Goal: Information Seeking & Learning: Understand process/instructions

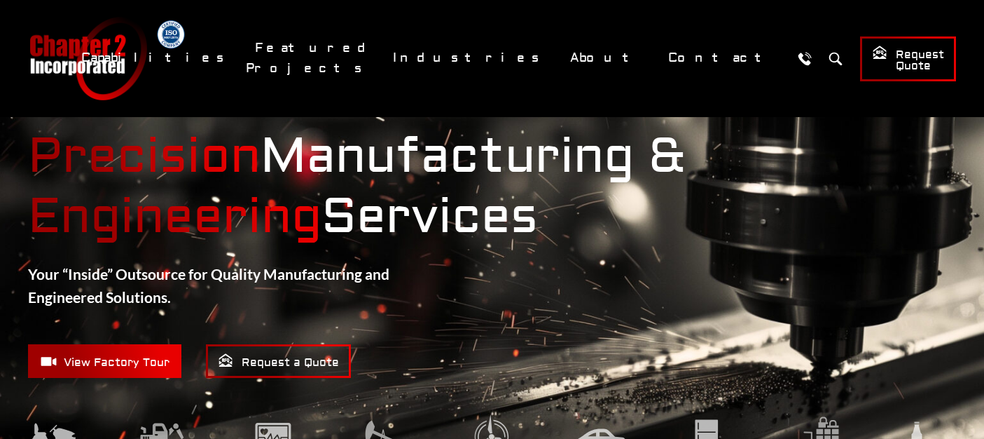
scroll to position [2646, 0]
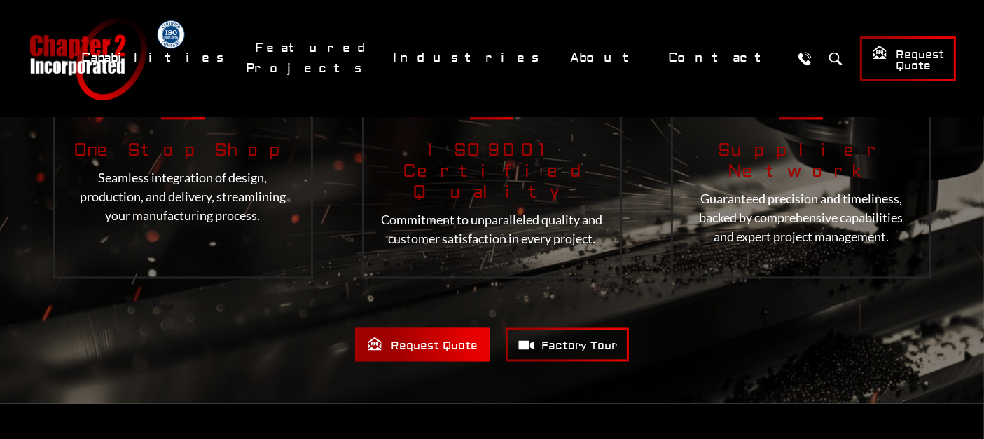
drag, startPoint x: 729, startPoint y: 69, endPoint x: 727, endPoint y: 273, distance: 203.9
click at [727, 328] on div "Request Quote Factory Tour" at bounding box center [492, 345] width 928 height 34
click at [90, 141] on h3 "One Stop Shop" at bounding box center [183, 151] width 224 height 21
click at [62, 214] on div "One Stop Shop Seamless integration of design, production, and delivery, streaml…" at bounding box center [183, 162] width 261 height 233
click at [301, 192] on div "One Stop Shop Seamless integration of design, production, and delivery, streaml…" at bounding box center [183, 162] width 261 height 233
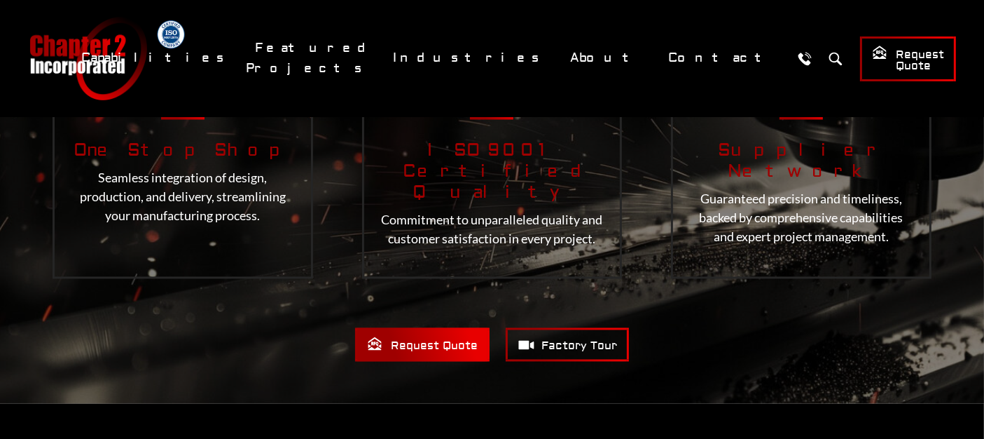
click at [59, 328] on div "Request Quote Factory Tour" at bounding box center [492, 345] width 928 height 34
click at [0, 248] on div "Why Choose Us? Chapter 2, Inc. provides a comprehensive one-stop manufacturing …" at bounding box center [492, 142] width 984 height 439
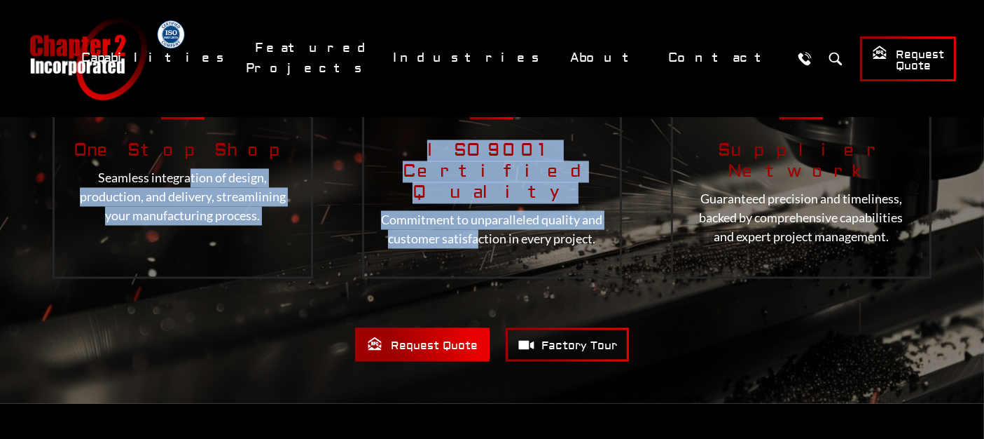
drag, startPoint x: 76, startPoint y: 141, endPoint x: 345, endPoint y: 202, distance: 275.8
click at [366, 208] on div "One Stop Shop Seamless integration of design, production, and delivery, streaml…" at bounding box center [492, 159] width 928 height 268
click at [284, 190] on div "One Stop Shop Seamless integration of design, production, and delivery, streaml…" at bounding box center [183, 162] width 261 height 233
click at [276, 187] on div "One Stop Shop Seamless integration of design, production, and delivery, streaml…" at bounding box center [183, 162] width 261 height 233
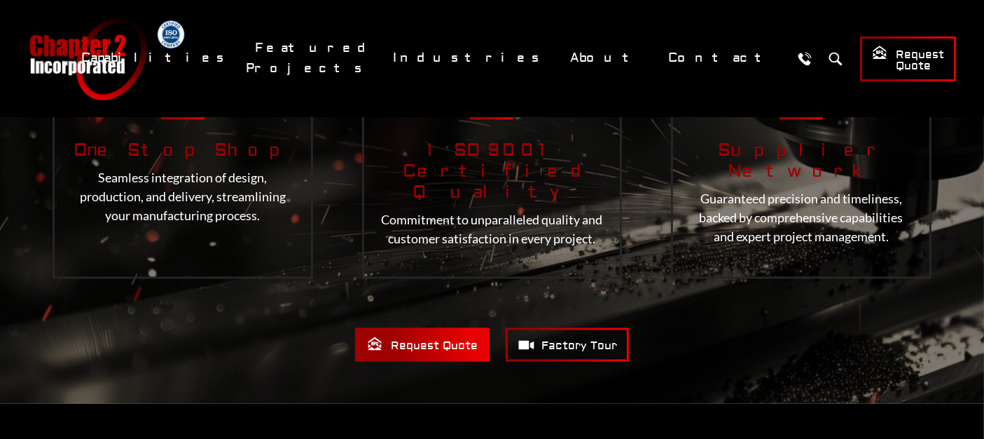
drag, startPoint x: 274, startPoint y: 183, endPoint x: 81, endPoint y: 134, distance: 199.5
click at [81, 134] on div "One Stop Shop Seamless integration of design, production, and delivery, streaml…" at bounding box center [183, 162] width 261 height 233
click at [71, 137] on div "One Stop Shop Seamless integration of design, production, and delivery, streaml…" at bounding box center [183, 162] width 261 height 233
click at [0, 179] on div "Why Choose Us? Chapter 2, Inc. provides a comprehensive one-stop manufacturing …" at bounding box center [492, 142] width 984 height 439
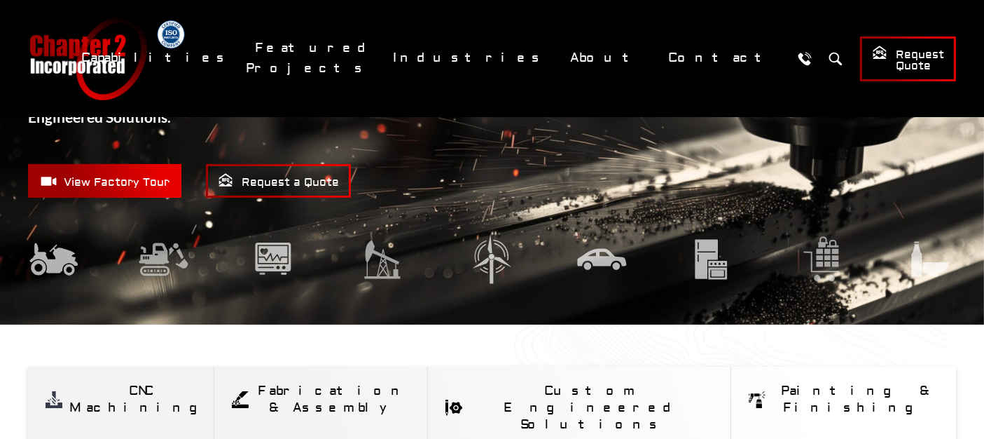
scroll to position [156, 0]
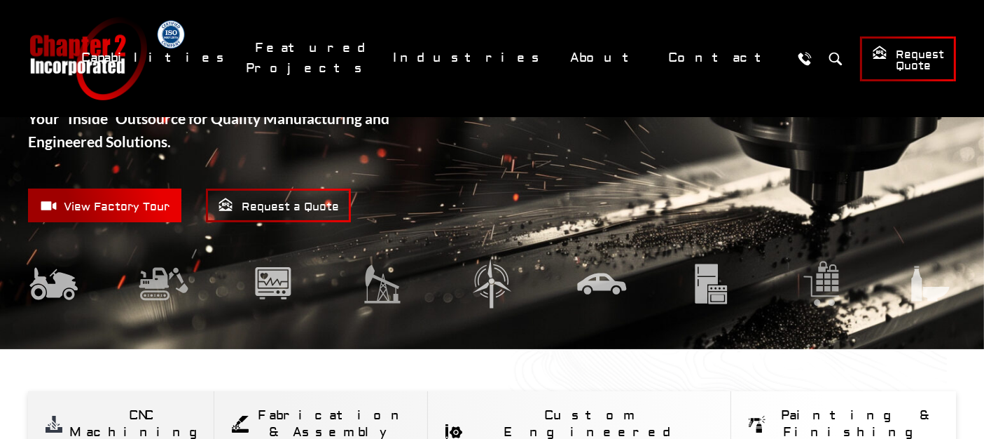
click at [349, 189] on div "View Factory Tour Request a Quote" at bounding box center [492, 205] width 928 height 34
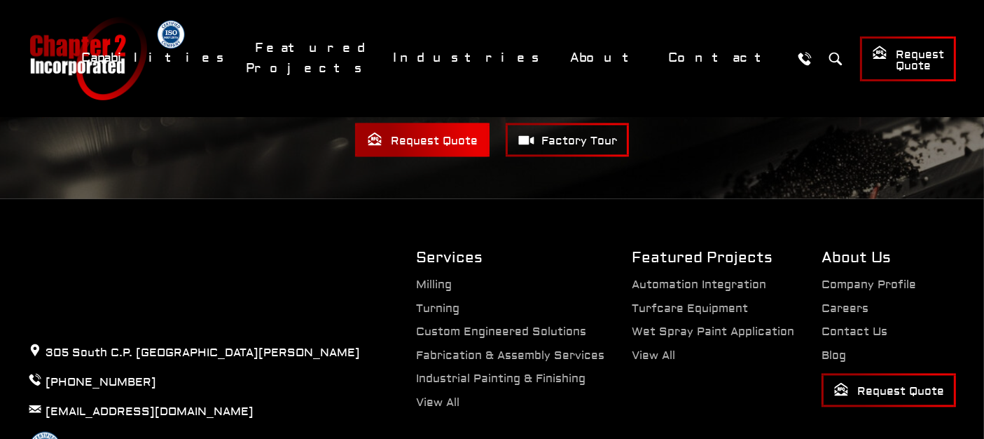
scroll to position [2937, 0]
